Goal: Navigation & Orientation: Find specific page/section

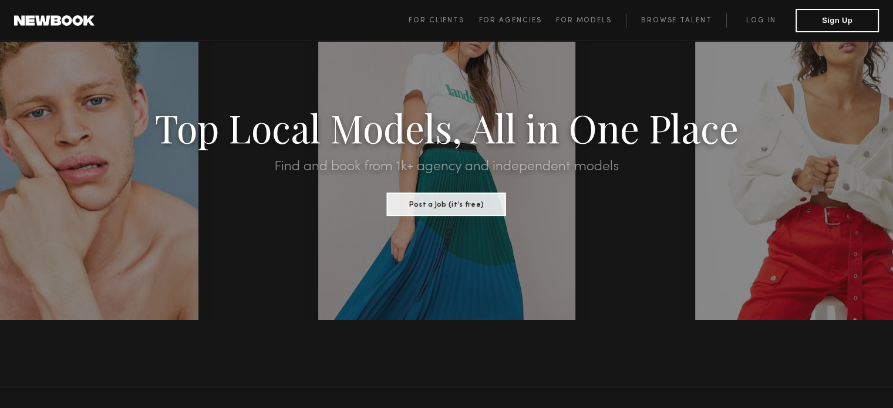
scroll to position [75, 0]
click at [448, 203] on button "Post a Job (it’s free)" at bounding box center [446, 202] width 119 height 23
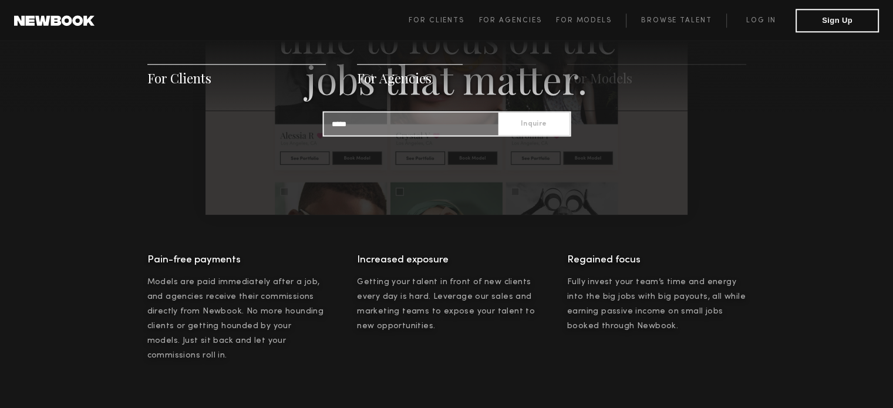
scroll to position [1570, 0]
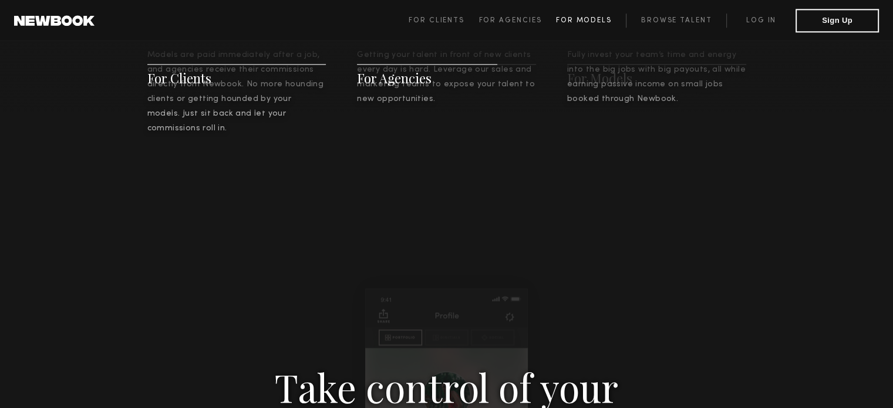
click at [592, 21] on span "For Models" at bounding box center [584, 20] width 56 height 7
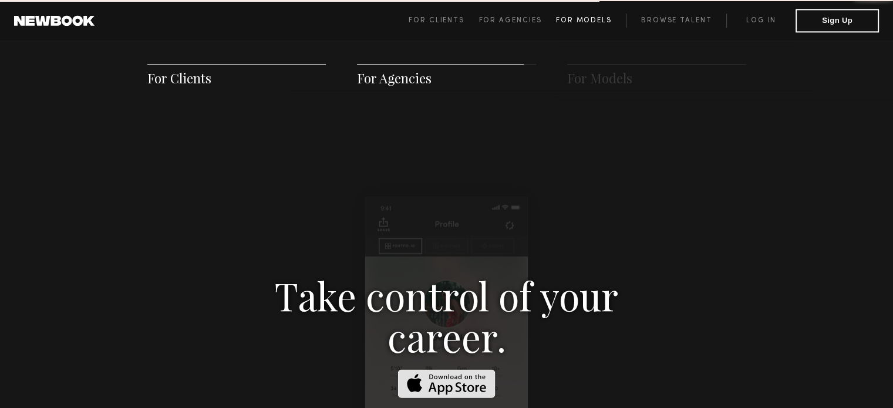
scroll to position [1689, 0]
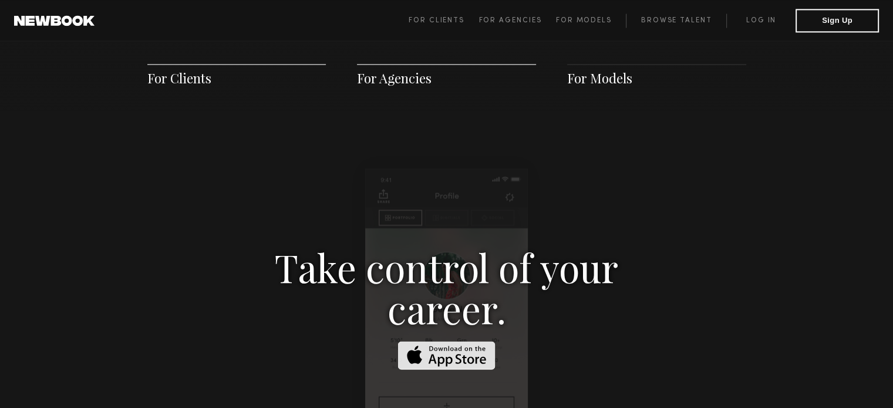
click at [593, 80] on span "For Models" at bounding box center [599, 78] width 65 height 18
